Goal: Download file/media

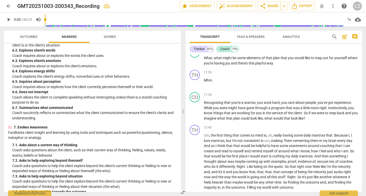
scroll to position [338, 0]
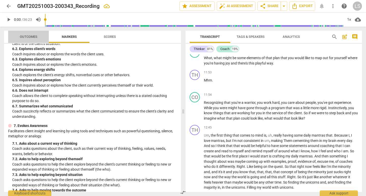
click at [32, 36] on span "Outcomes" at bounding box center [29, 37] width 18 height 4
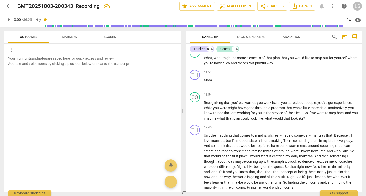
click at [111, 37] on span "Scores" at bounding box center [110, 37] width 12 height 4
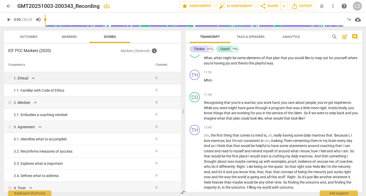
click at [32, 78] on span "expand_more" at bounding box center [33, 78] width 6 height 6
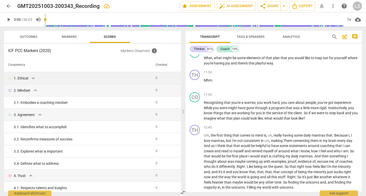
click at [32, 78] on span "expand_more" at bounding box center [33, 78] width 6 height 6
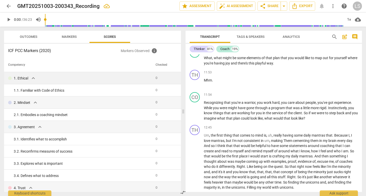
click at [66, 36] on span "Markers" at bounding box center [69, 37] width 15 height 4
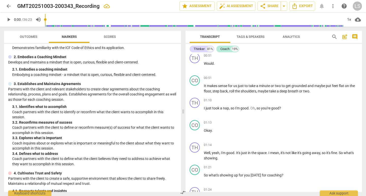
scroll to position [148, 0]
click at [204, 85] on span "It" at bounding box center [205, 86] width 3 height 4
click at [228, 86] on span "makes" at bounding box center [222, 86] width 11 height 4
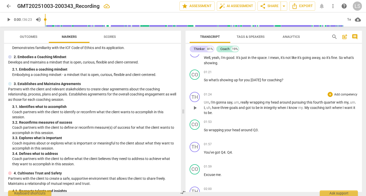
scroll to position [239, 0]
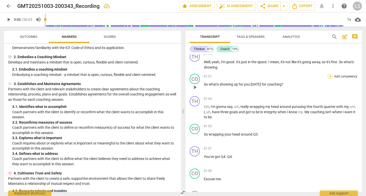
click at [329, 75] on div "+" at bounding box center [329, 76] width 5 height 5
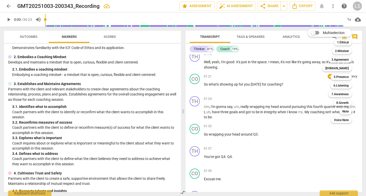
click at [306, 133] on div at bounding box center [183, 98] width 366 height 196
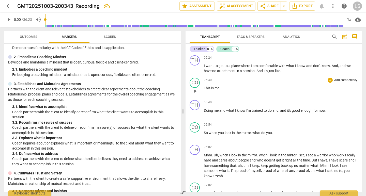
scroll to position [627, 0]
click at [221, 85] on p "This is me ." at bounding box center [281, 87] width 154 height 5
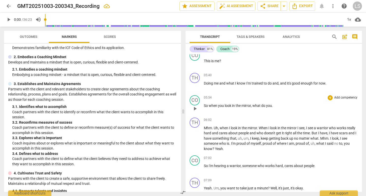
scroll to position [653, 0]
click at [272, 103] on span "." at bounding box center [272, 105] width 1 height 4
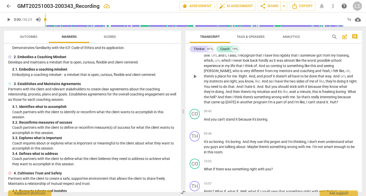
scroll to position [838, 0]
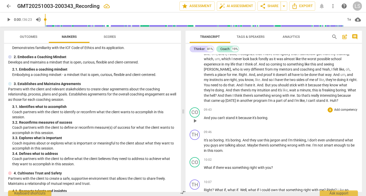
click at [269, 115] on p "And you can't stand it because it's boring ." at bounding box center [281, 117] width 154 height 5
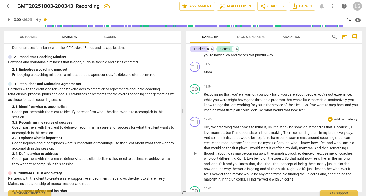
scroll to position [1065, 0]
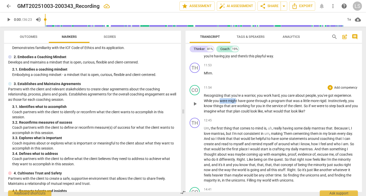
drag, startPoint x: 220, startPoint y: 94, endPoint x: 237, endPoint y: 95, distance: 16.3
click at [237, 95] on p "Recognizing that you're a warrior , you work hard , you care about people , you…" at bounding box center [281, 103] width 154 height 21
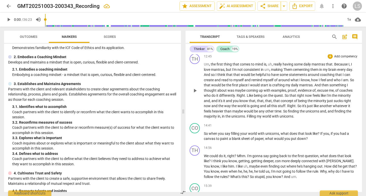
scroll to position [1130, 0]
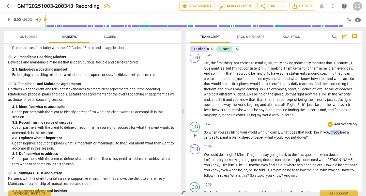
drag, startPoint x: 330, startPoint y: 124, endPoint x: 340, endPoint y: 124, distance: 9.7
click at [340, 130] on p "So when you say filling your world with unicorns , what does that look like ? I…" at bounding box center [281, 135] width 154 height 10
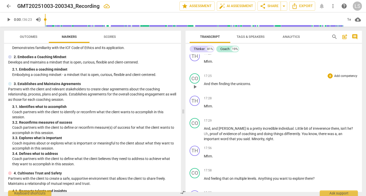
scroll to position [1404, 0]
click at [337, 131] on span "," at bounding box center [338, 133] width 2 height 4
drag, startPoint x: 329, startPoint y: 124, endPoint x: 332, endPoint y: 124, distance: 2.8
click at [332, 125] on p "And , and [PERSON_NAME] is a pretty incredible individual . Little bit of irrev…" at bounding box center [281, 133] width 154 height 16
click at [335, 131] on span "an" at bounding box center [337, 133] width 5 height 4
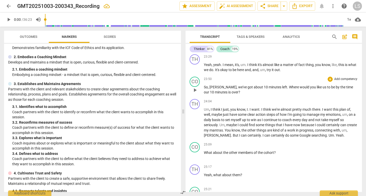
scroll to position [1916, 0]
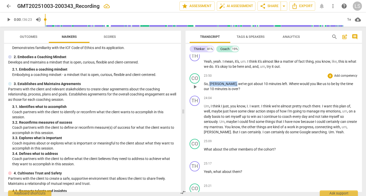
drag, startPoint x: 209, startPoint y: 74, endPoint x: 222, endPoint y: 76, distance: 12.8
click at [222, 81] on p "So , [PERSON_NAME] , we've got about 10 minutes left . Where would you like us …" at bounding box center [281, 86] width 154 height 10
click at [218, 82] on span "we've" at bounding box center [213, 84] width 9 height 4
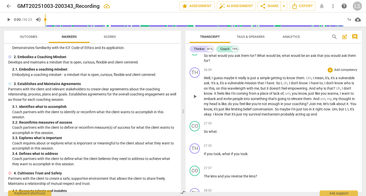
scroll to position [2104, 0]
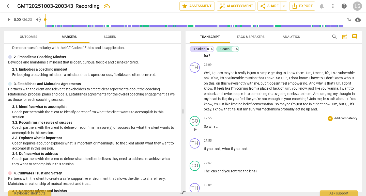
click at [217, 124] on span "." at bounding box center [217, 126] width 1 height 4
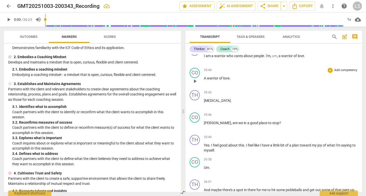
scroll to position [2767, 0]
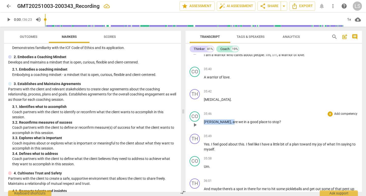
drag, startPoint x: 204, startPoint y: 122, endPoint x: 217, endPoint y: 122, distance: 12.7
click at [217, 122] on p "[PERSON_NAME] , are we in a good place to stop ?" at bounding box center [281, 121] width 154 height 5
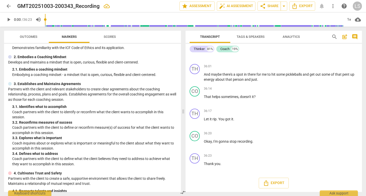
scroll to position [2881, 0]
click at [264, 182] on icon "Export" at bounding box center [266, 183] width 6 height 6
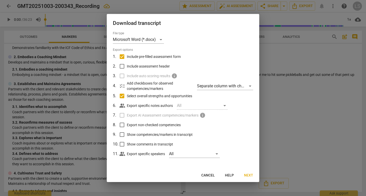
click at [121, 76] on label "Include auto scoring results info" at bounding box center [182, 76] width 133 height 10
click at [217, 154] on div "All" at bounding box center [194, 154] width 51 height 8
click at [232, 146] on div at bounding box center [183, 98] width 366 height 196
click at [247, 175] on span "Next" at bounding box center [248, 175] width 9 height 5
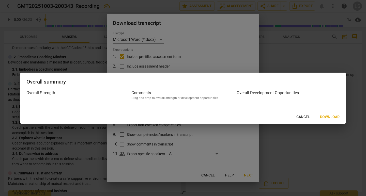
click at [326, 116] on span "Download" at bounding box center [330, 117] width 20 height 5
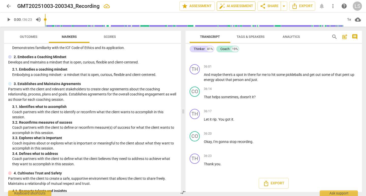
click at [233, 6] on span "auto_fix_high AI Assessment" at bounding box center [236, 6] width 34 height 6
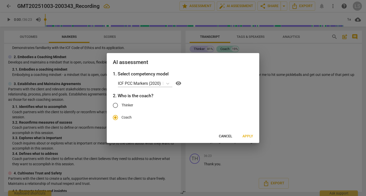
click at [248, 136] on span "Apply" at bounding box center [247, 136] width 11 height 5
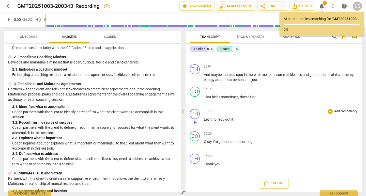
scroll to position [0, 0]
